Goal: Find specific page/section: Find specific page/section

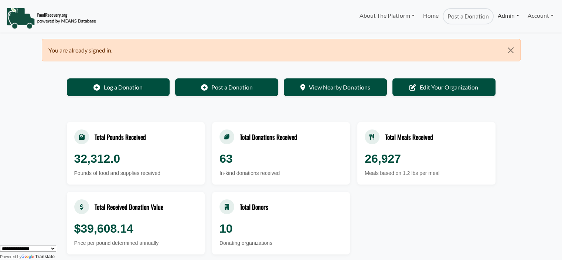
click at [507, 18] on link "Admin" at bounding box center [509, 15] width 30 height 15
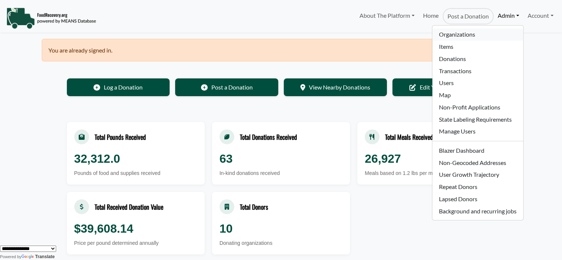
click at [465, 32] on link "Organizations" at bounding box center [478, 34] width 91 height 12
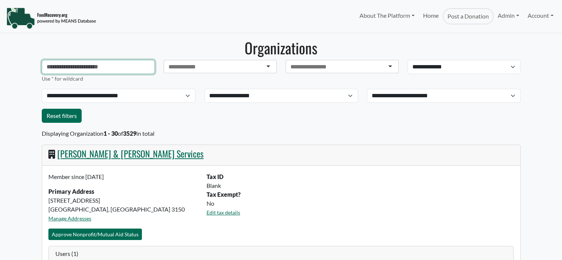
click at [79, 68] on input "text" at bounding box center [98, 67] width 113 height 14
select select "Language Translate Widget"
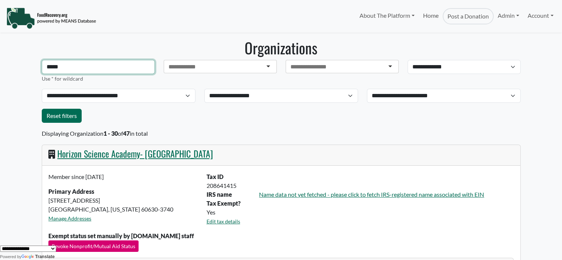
type input "**********"
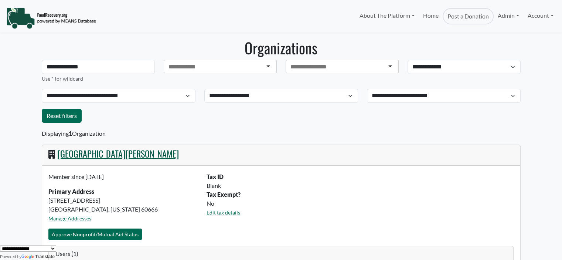
click at [118, 153] on link "[GEOGRAPHIC_DATA][PERSON_NAME]" at bounding box center [118, 153] width 122 height 13
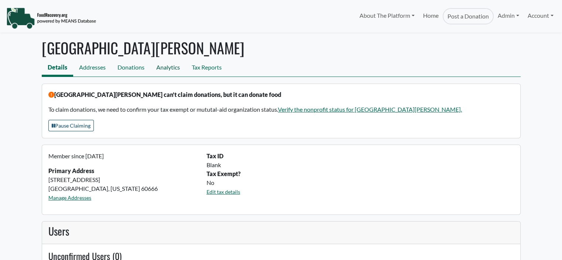
select select "Language Translate Widget"
click at [173, 68] on link "Analytics" at bounding box center [167, 68] width 35 height 17
